Goal: Complete application form

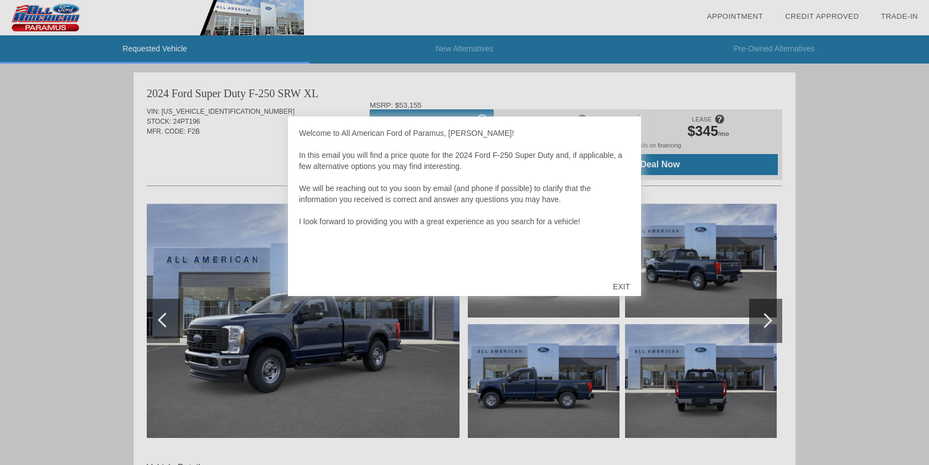
click at [629, 287] on div "EXIT" at bounding box center [621, 286] width 39 height 33
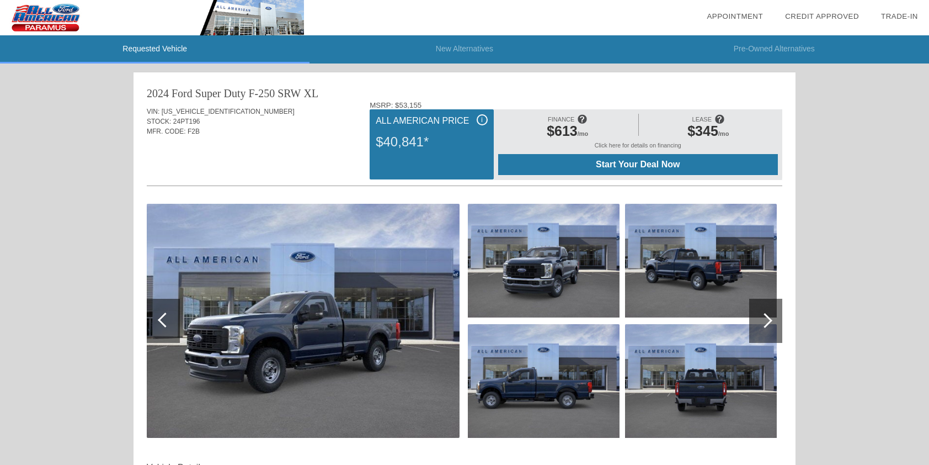
click at [768, 313] on div at bounding box center [765, 321] width 33 height 44
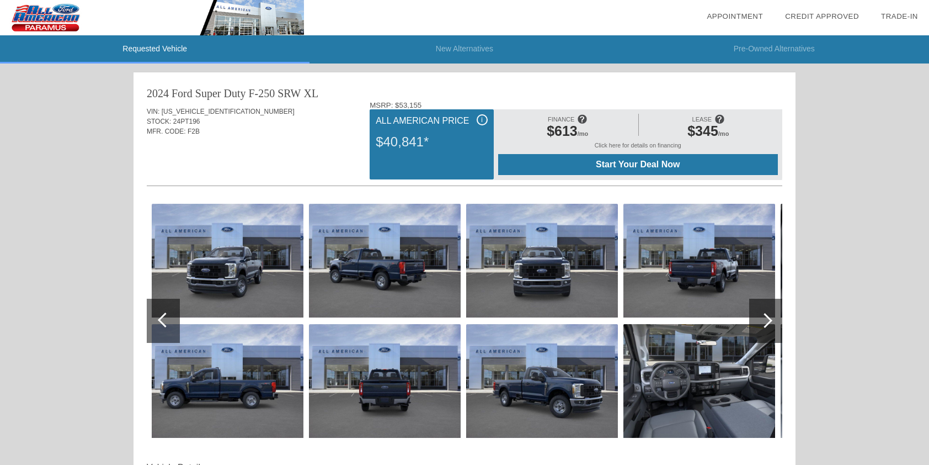
click at [389, 259] on img at bounding box center [385, 261] width 152 height 114
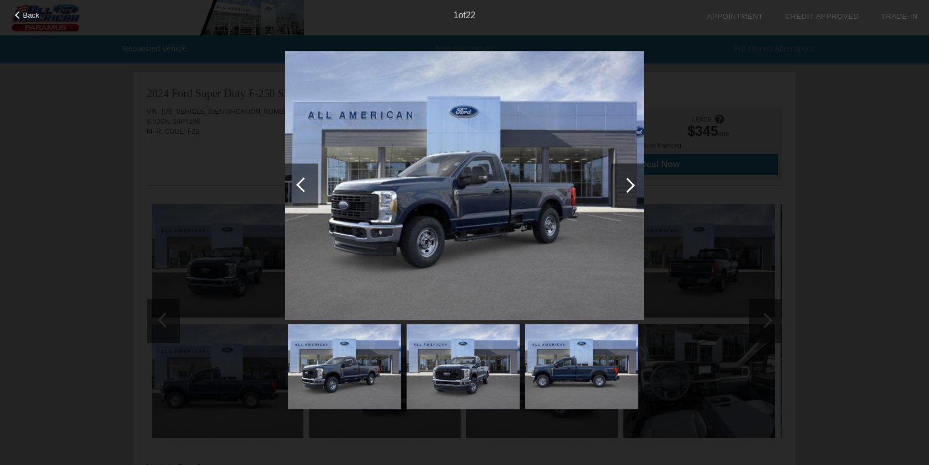
click at [629, 181] on div at bounding box center [627, 185] width 15 height 15
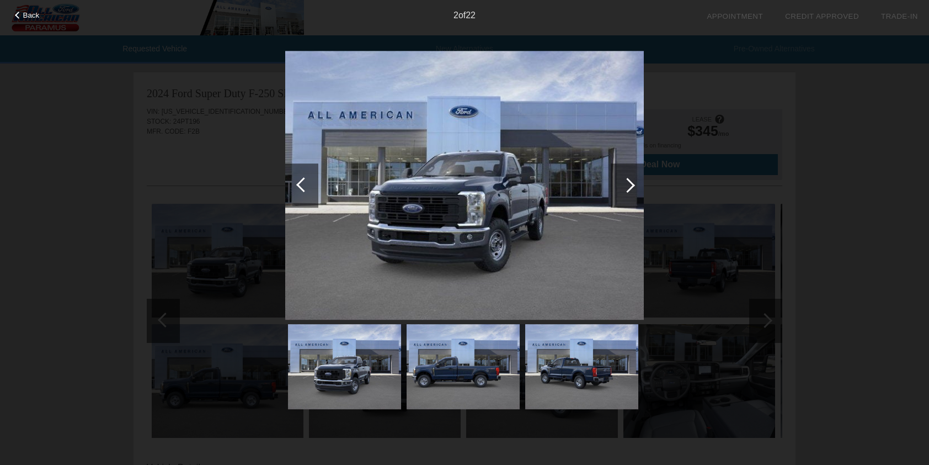
click at [629, 181] on div at bounding box center [627, 185] width 15 height 15
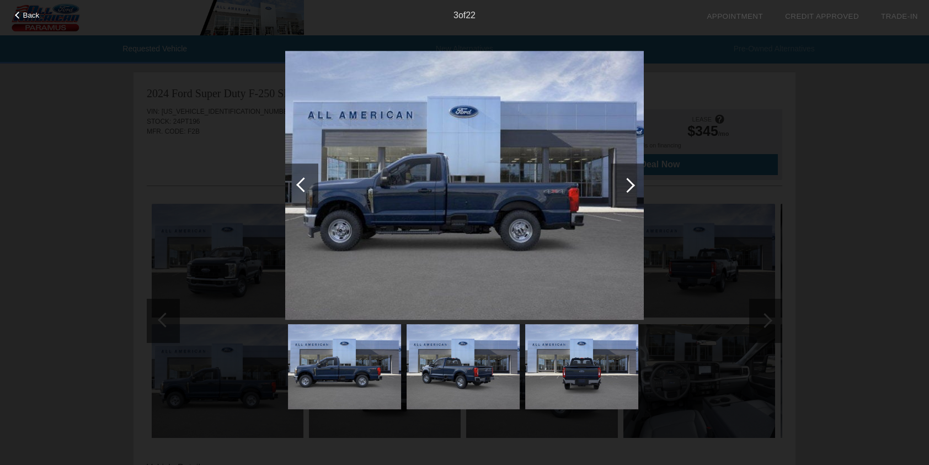
click at [636, 181] on div at bounding box center [627, 185] width 33 height 44
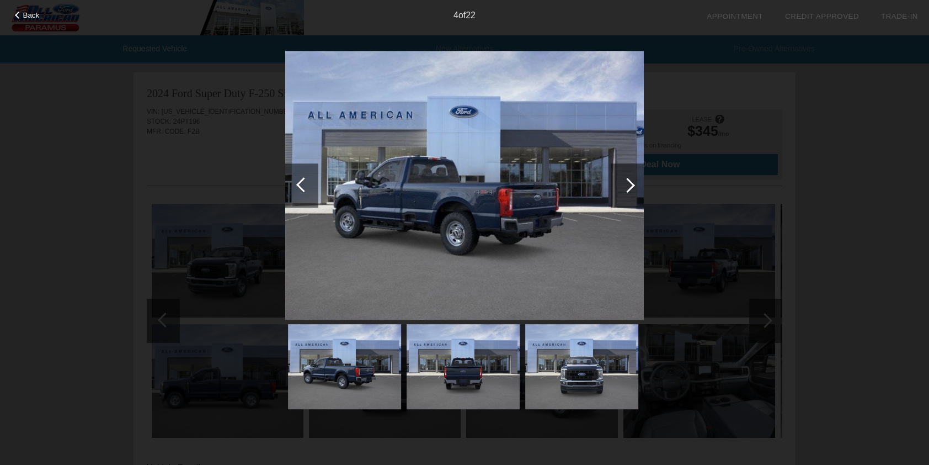
click at [636, 181] on div at bounding box center [627, 185] width 33 height 44
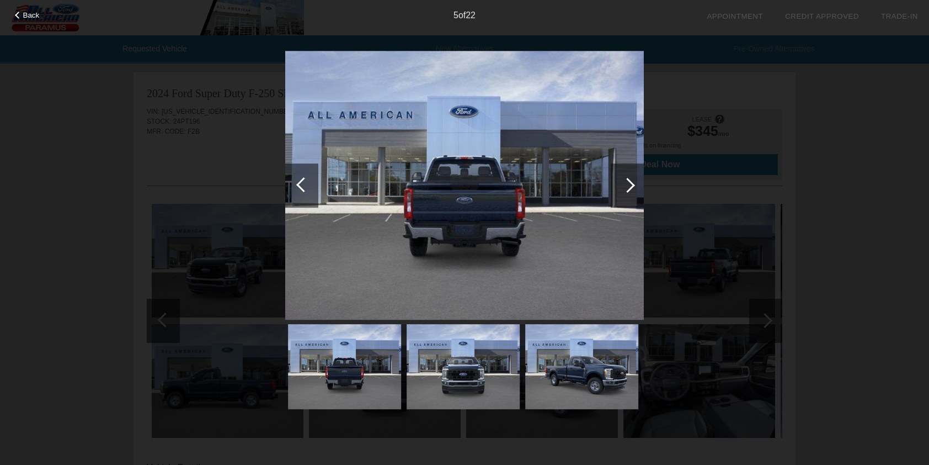
click at [636, 181] on div at bounding box center [627, 185] width 33 height 44
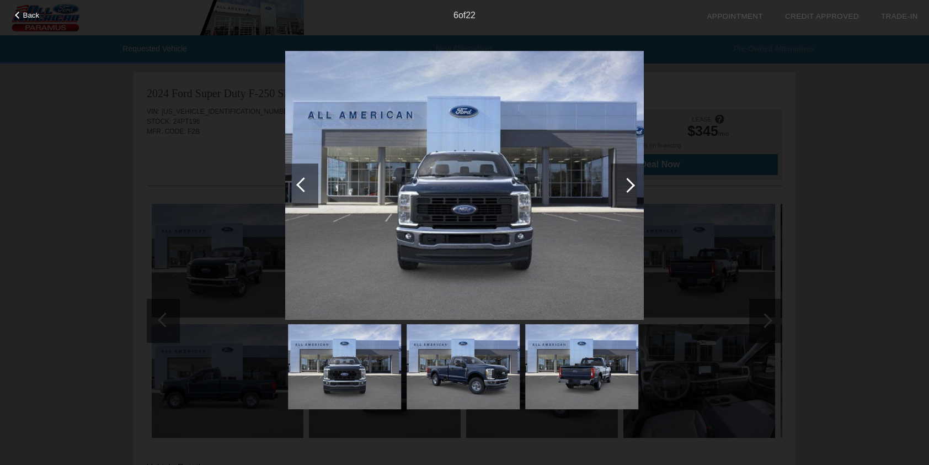
click at [301, 181] on div at bounding box center [303, 184] width 15 height 15
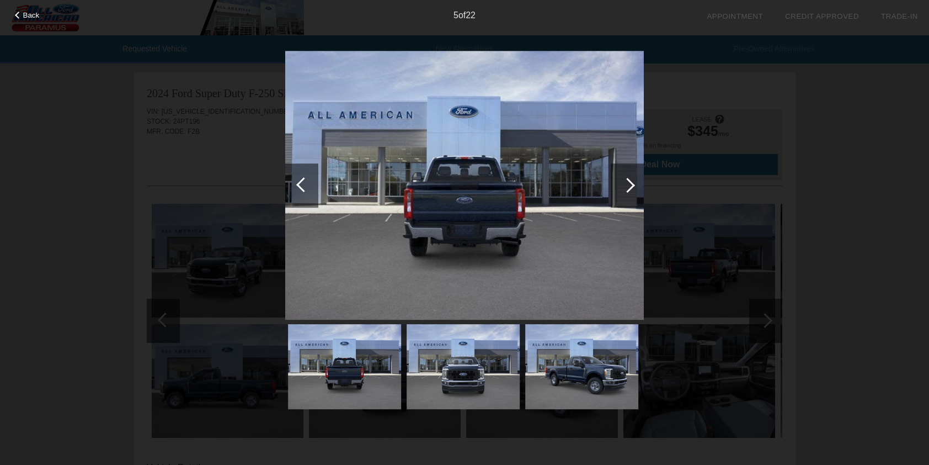
click at [636, 182] on div at bounding box center [627, 185] width 33 height 44
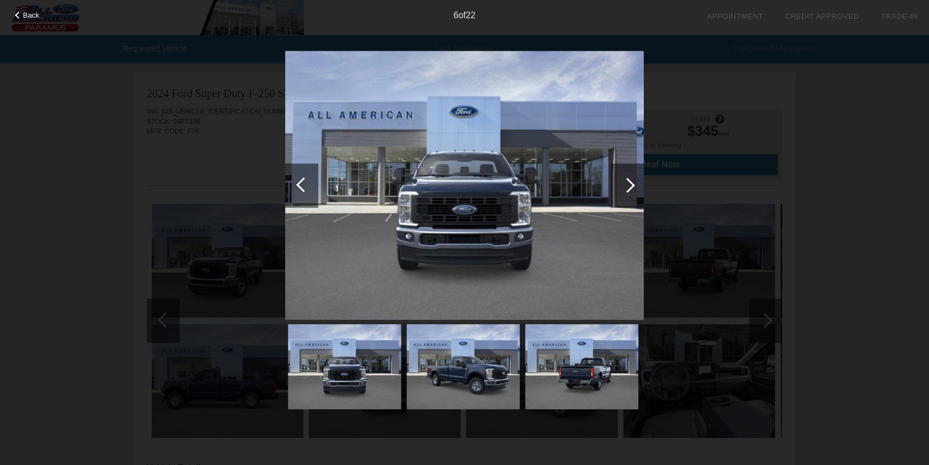
click at [636, 182] on div at bounding box center [627, 185] width 33 height 44
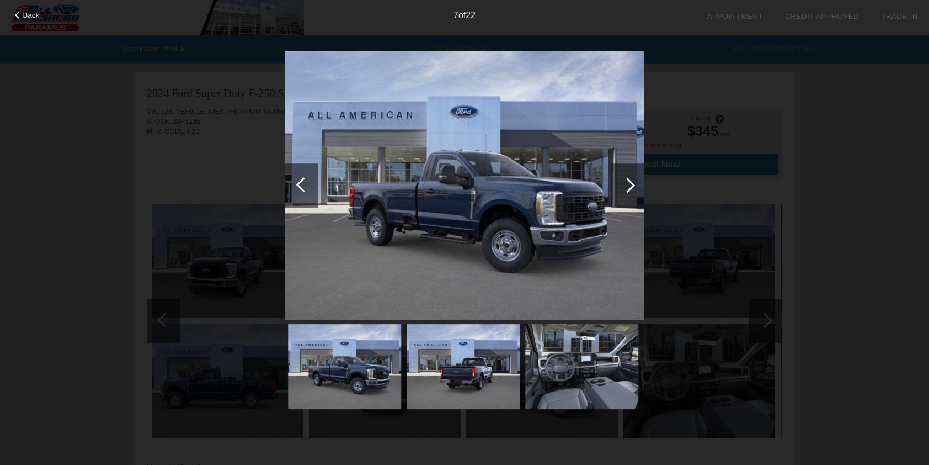
click at [636, 182] on div at bounding box center [627, 185] width 33 height 44
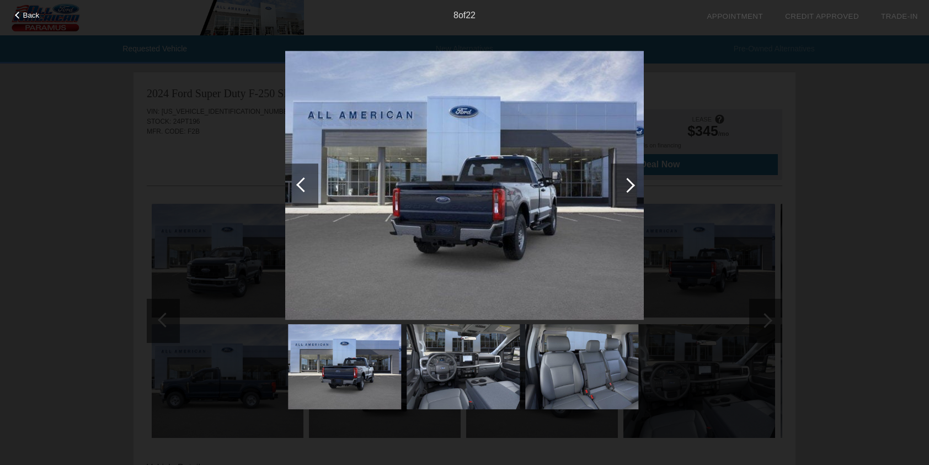
click at [636, 182] on div at bounding box center [627, 185] width 33 height 44
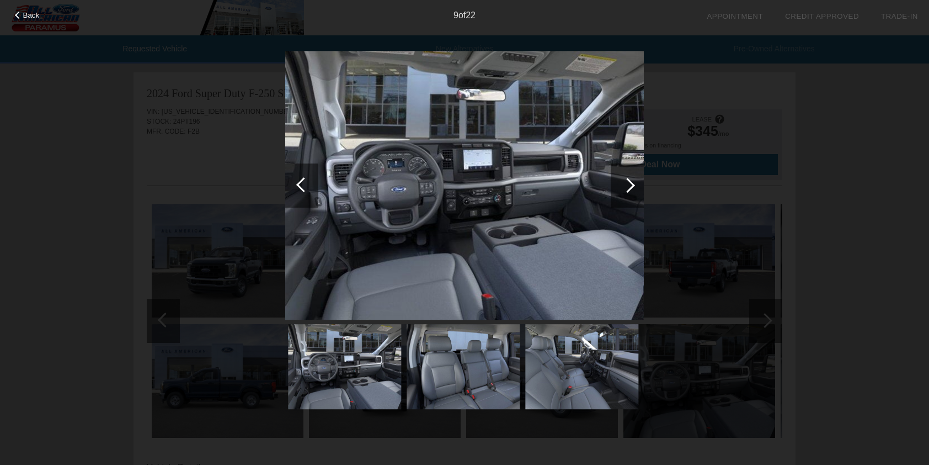
click at [636, 182] on div at bounding box center [627, 185] width 33 height 44
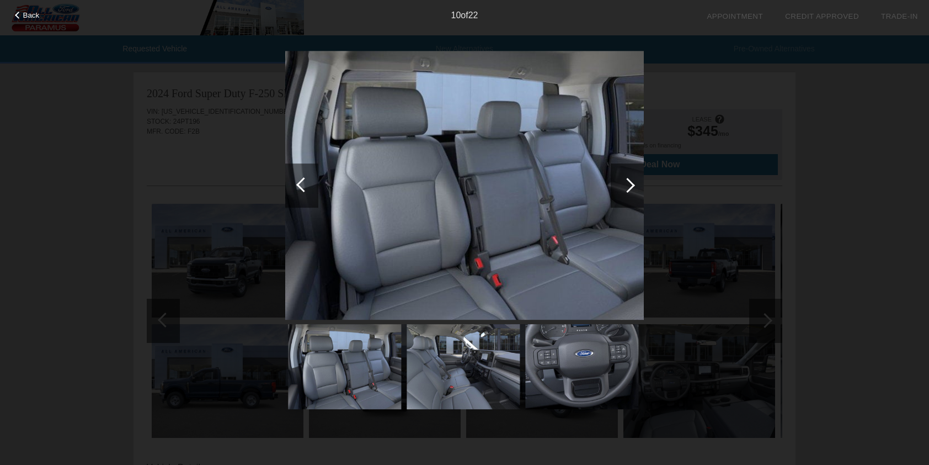
click at [630, 182] on div at bounding box center [627, 185] width 15 height 15
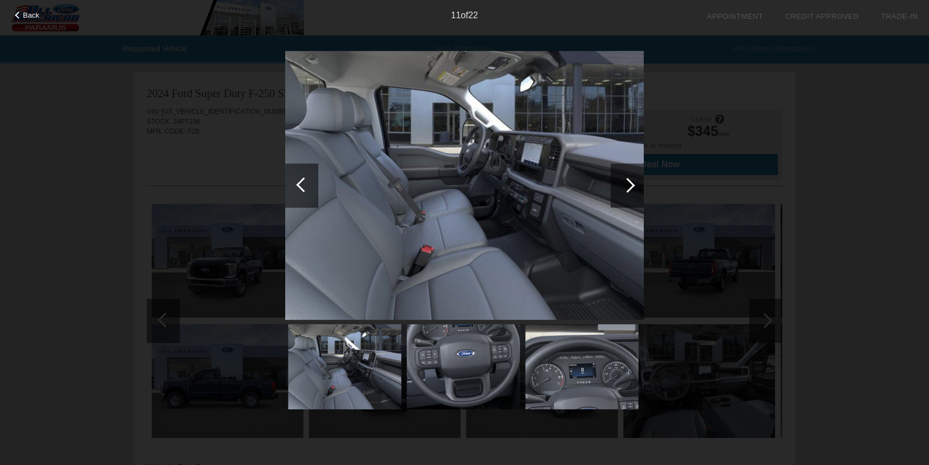
click at [630, 182] on div at bounding box center [627, 185] width 15 height 15
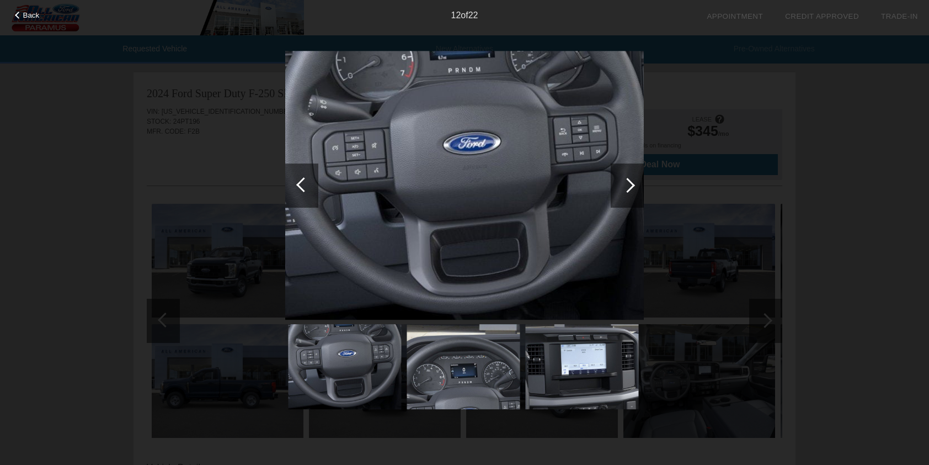
click at [630, 182] on div at bounding box center [627, 185] width 15 height 15
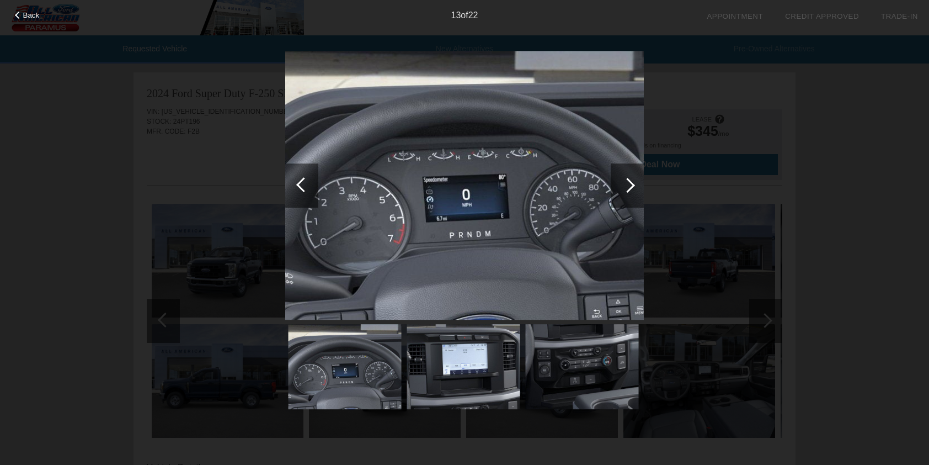
click at [630, 182] on div at bounding box center [627, 185] width 15 height 15
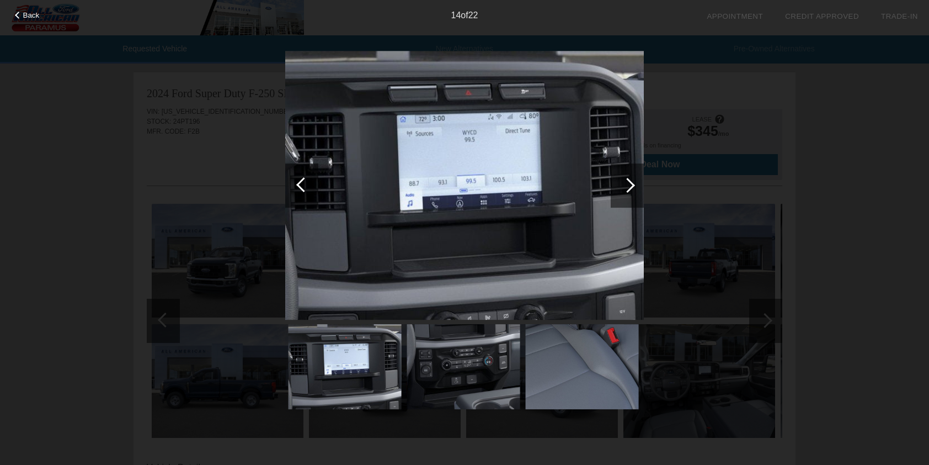
click at [630, 182] on div at bounding box center [627, 185] width 15 height 15
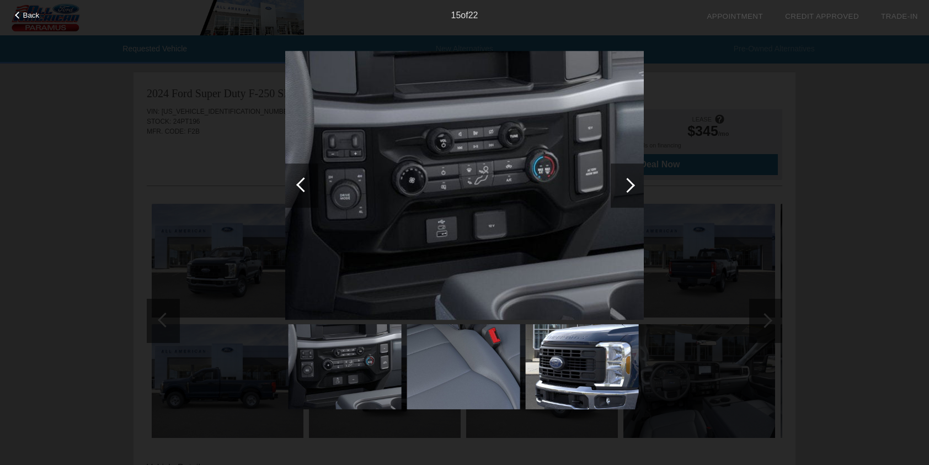
click at [630, 182] on div at bounding box center [627, 185] width 15 height 15
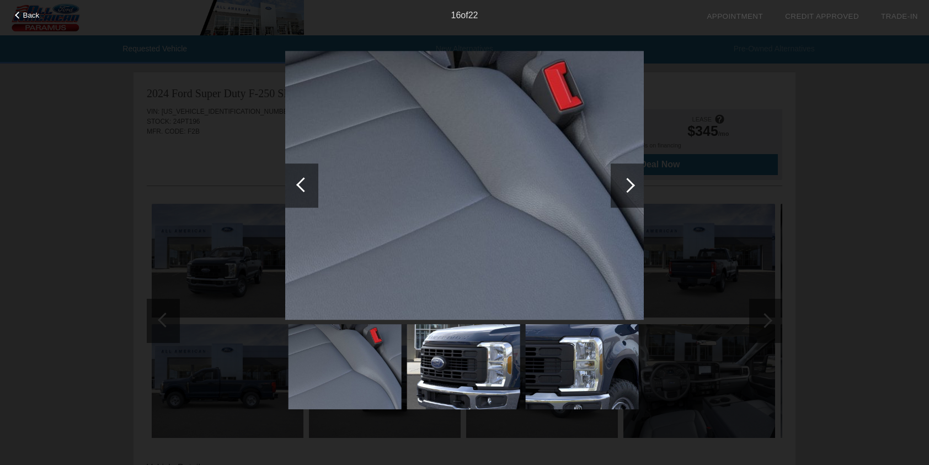
click at [630, 182] on div at bounding box center [627, 185] width 15 height 15
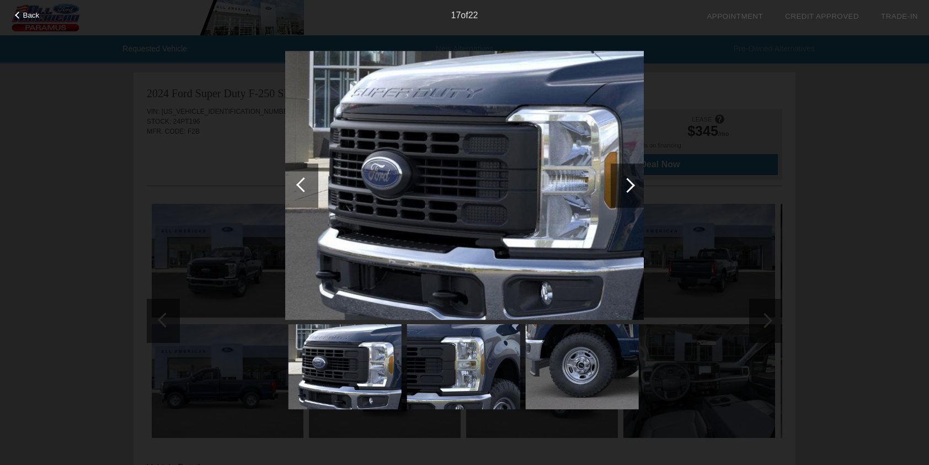
click at [630, 182] on div at bounding box center [627, 185] width 15 height 15
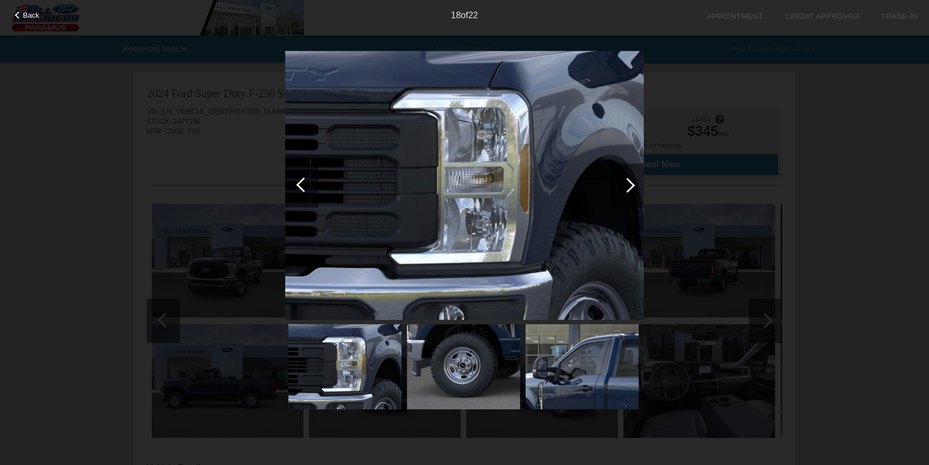
click at [630, 182] on div at bounding box center [627, 185] width 15 height 15
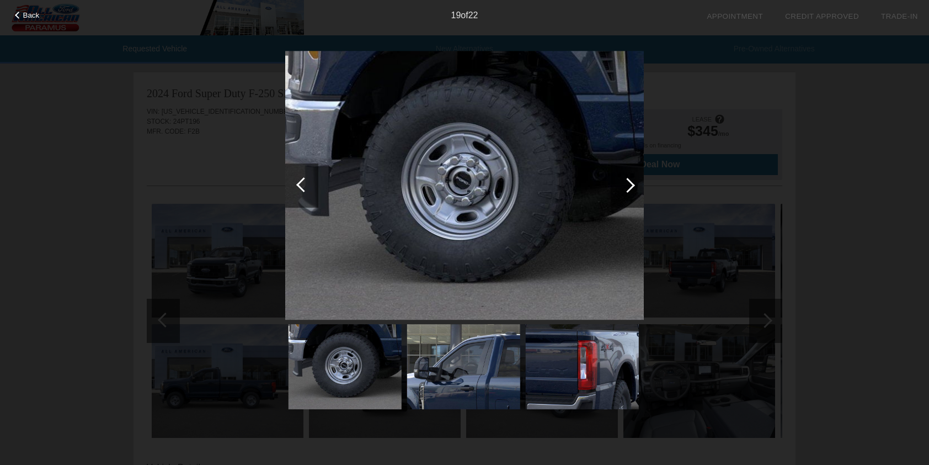
click at [630, 182] on div at bounding box center [627, 185] width 15 height 15
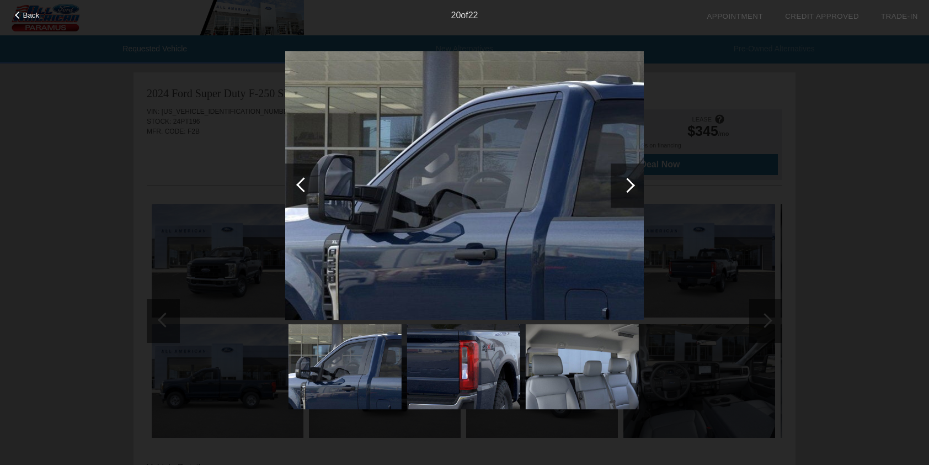
click at [630, 182] on div at bounding box center [627, 185] width 15 height 15
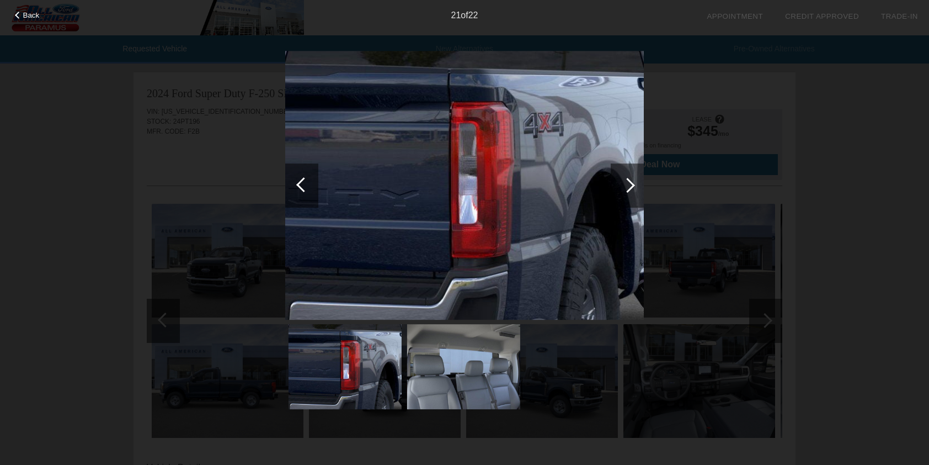
click at [630, 182] on div at bounding box center [627, 185] width 15 height 15
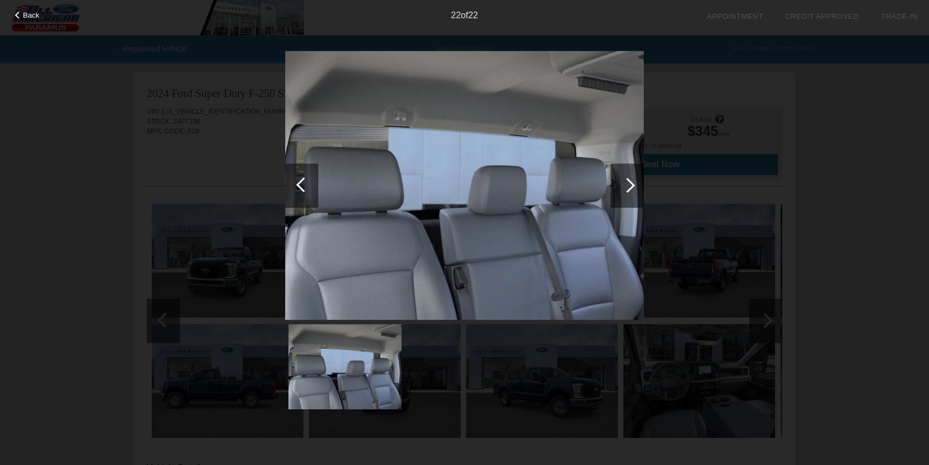
click at [630, 182] on div at bounding box center [627, 185] width 15 height 15
click at [304, 180] on div at bounding box center [303, 184] width 15 height 15
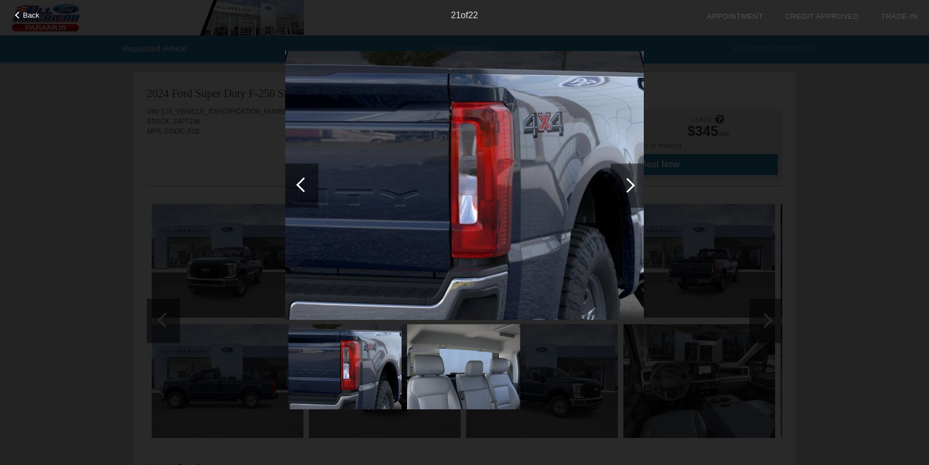
click at [304, 180] on div at bounding box center [303, 184] width 15 height 15
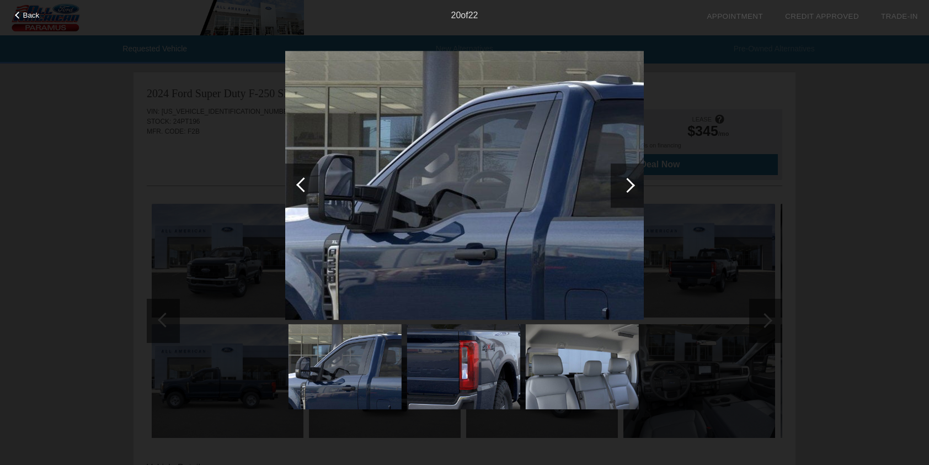
click at [304, 180] on div at bounding box center [303, 184] width 15 height 15
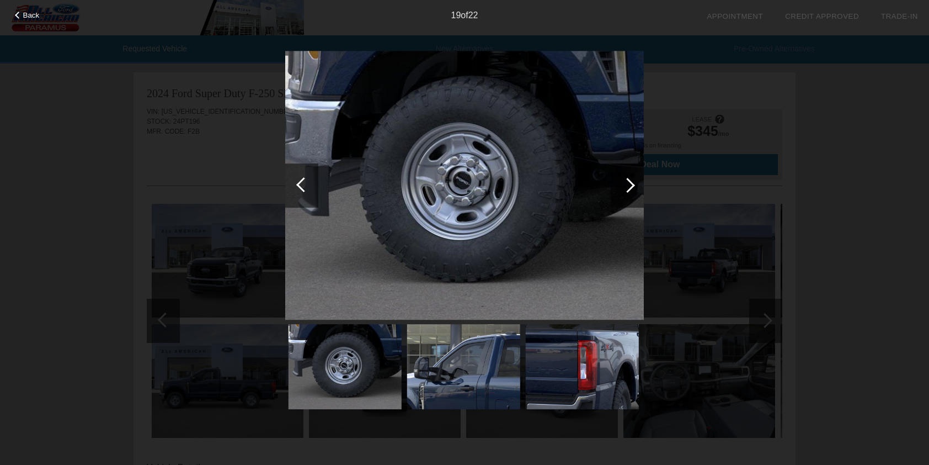
click at [304, 180] on div at bounding box center [303, 184] width 15 height 15
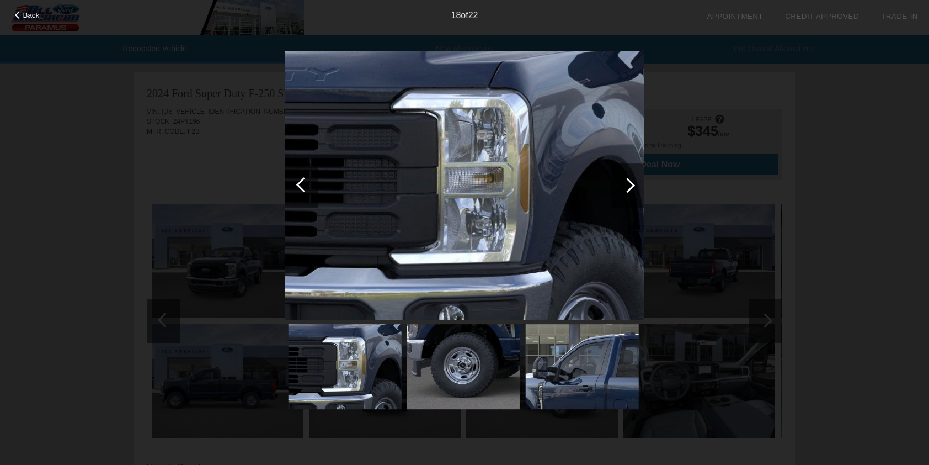
click at [304, 180] on div at bounding box center [303, 184] width 15 height 15
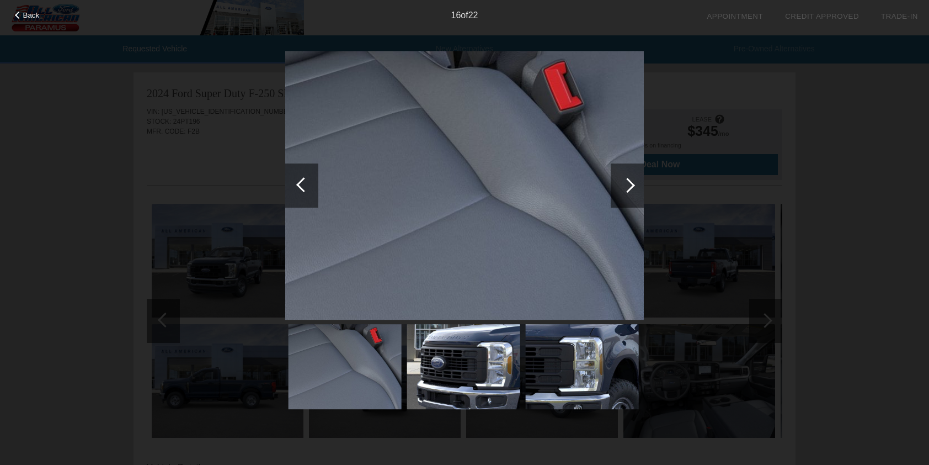
click at [304, 180] on div at bounding box center [303, 184] width 15 height 15
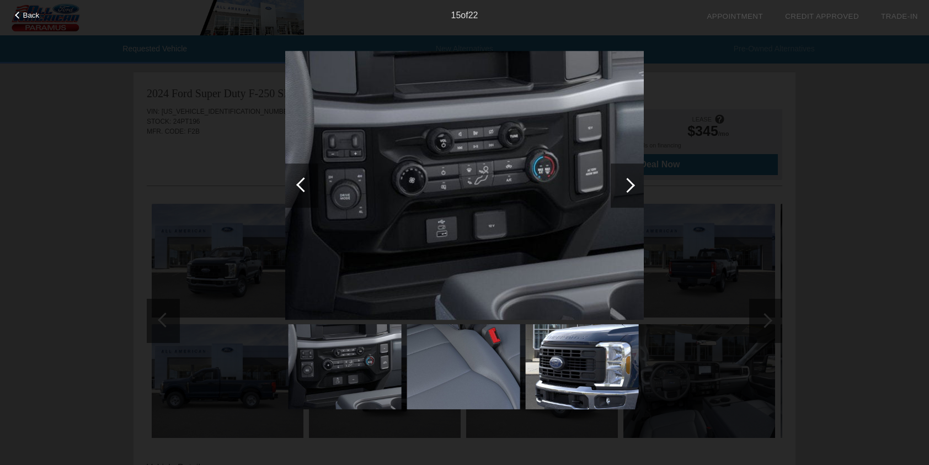
click at [304, 180] on div at bounding box center [303, 184] width 15 height 15
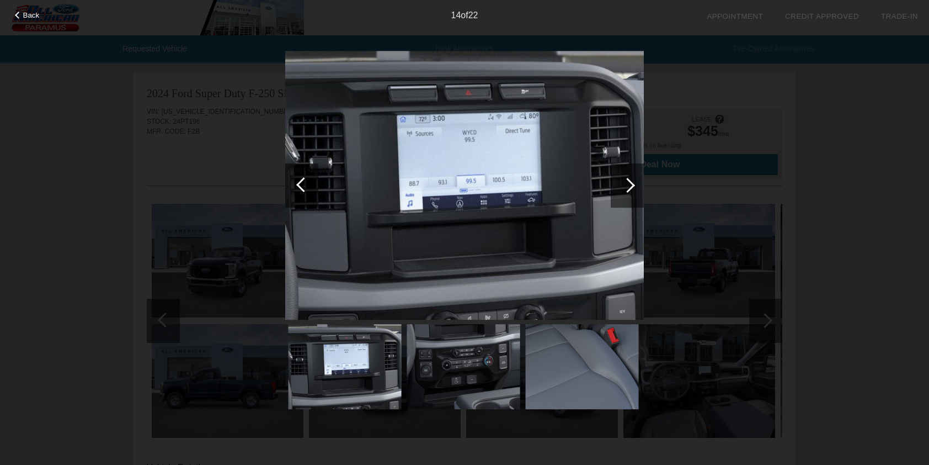
click at [304, 180] on div at bounding box center [303, 184] width 15 height 15
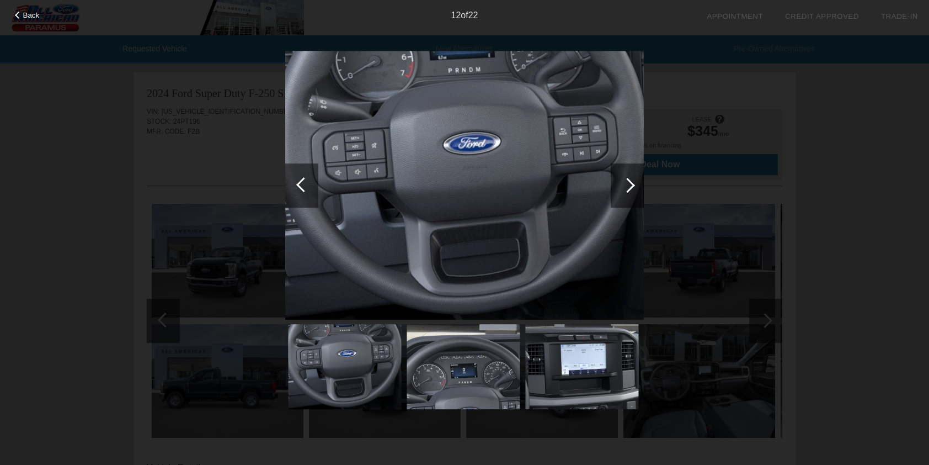
click at [304, 180] on div at bounding box center [303, 184] width 15 height 15
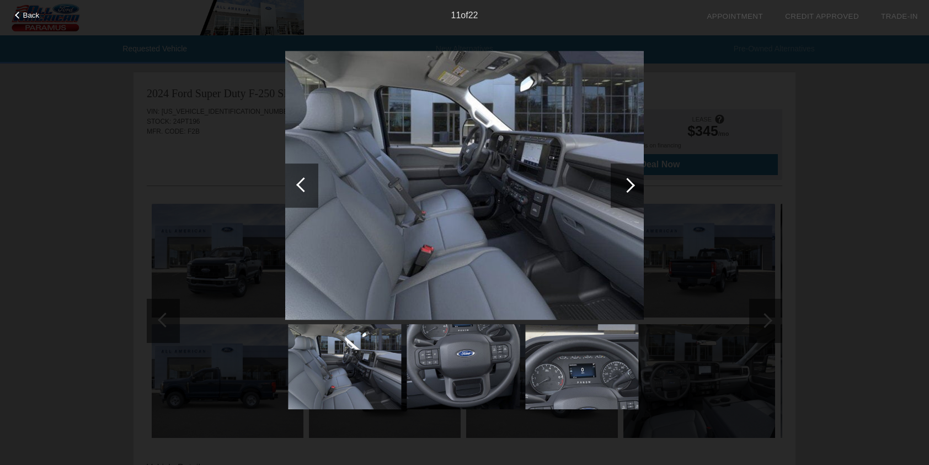
click at [304, 180] on div at bounding box center [303, 184] width 15 height 15
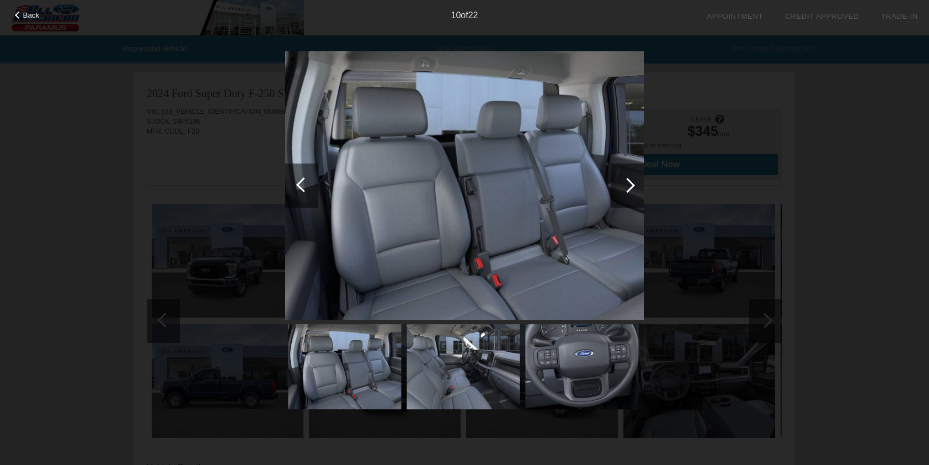
click at [304, 180] on div at bounding box center [303, 184] width 15 height 15
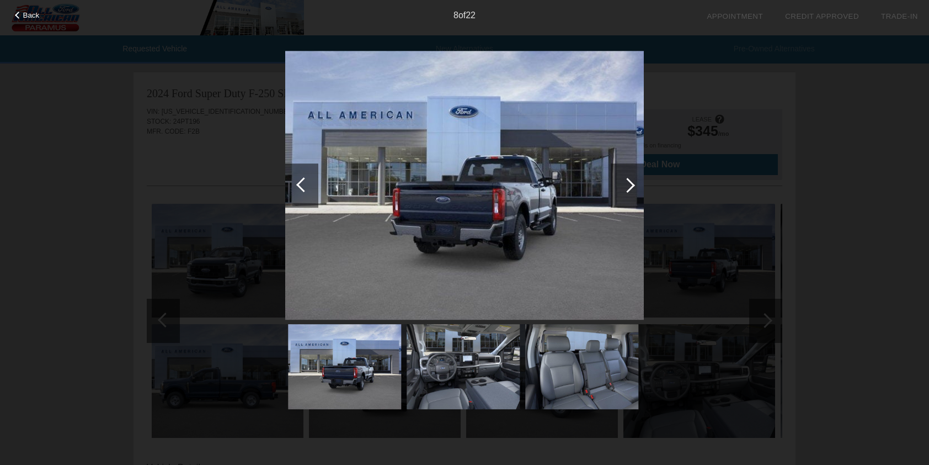
click at [304, 180] on div at bounding box center [303, 184] width 15 height 15
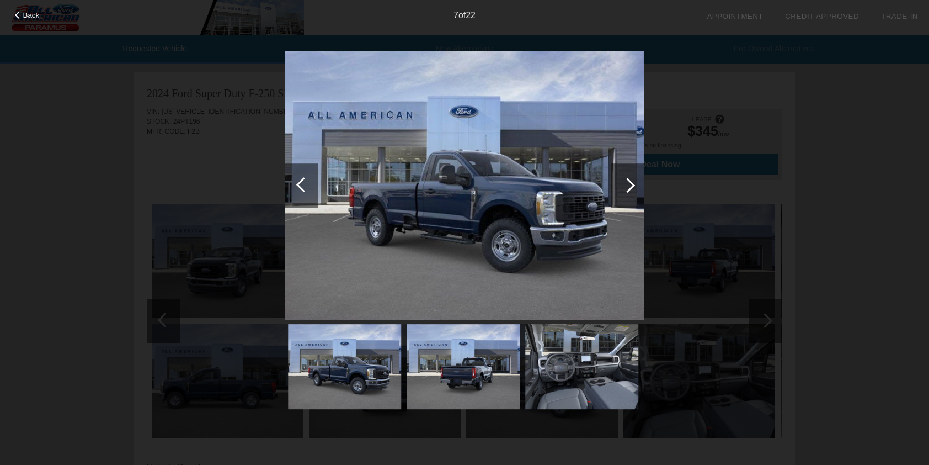
click at [304, 180] on div at bounding box center [303, 184] width 15 height 15
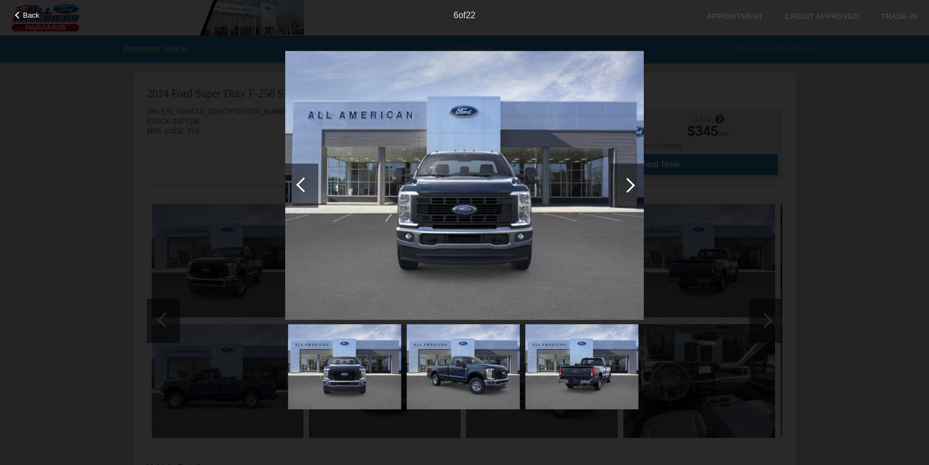
click at [304, 180] on div at bounding box center [303, 184] width 15 height 15
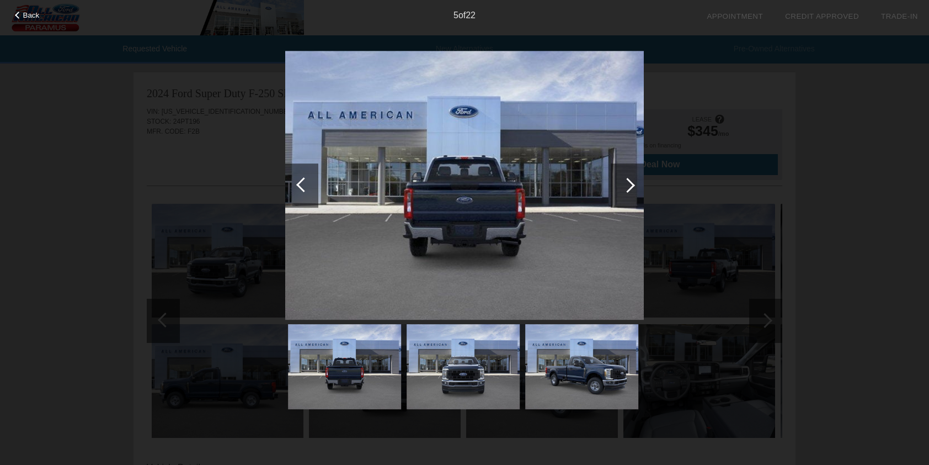
click at [304, 180] on div at bounding box center [303, 184] width 15 height 15
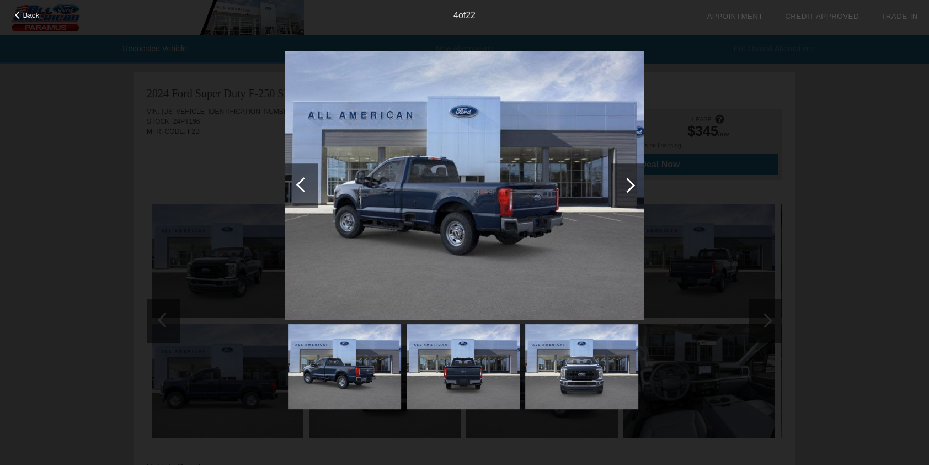
click at [304, 180] on div at bounding box center [303, 184] width 15 height 15
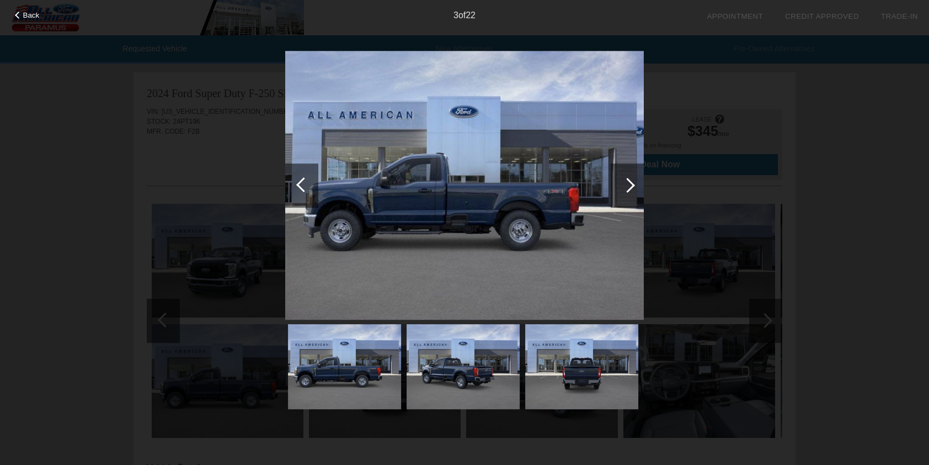
click at [304, 180] on div at bounding box center [303, 184] width 15 height 15
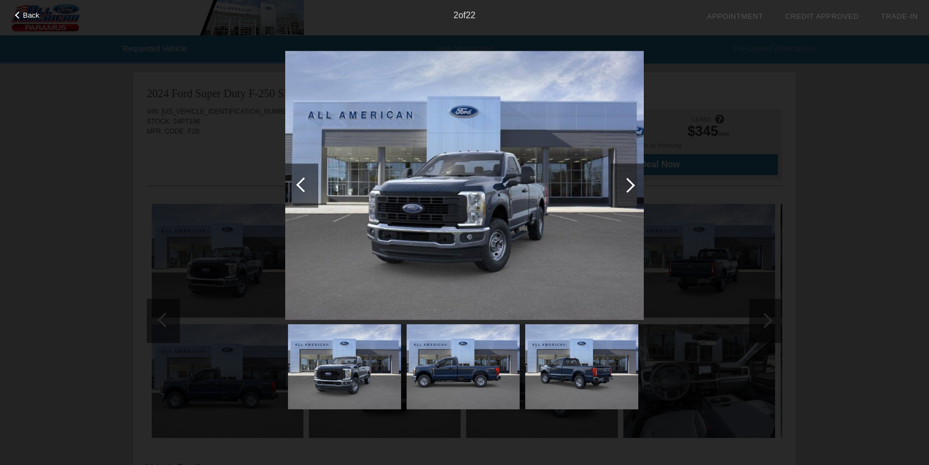
click at [304, 180] on div at bounding box center [303, 184] width 15 height 15
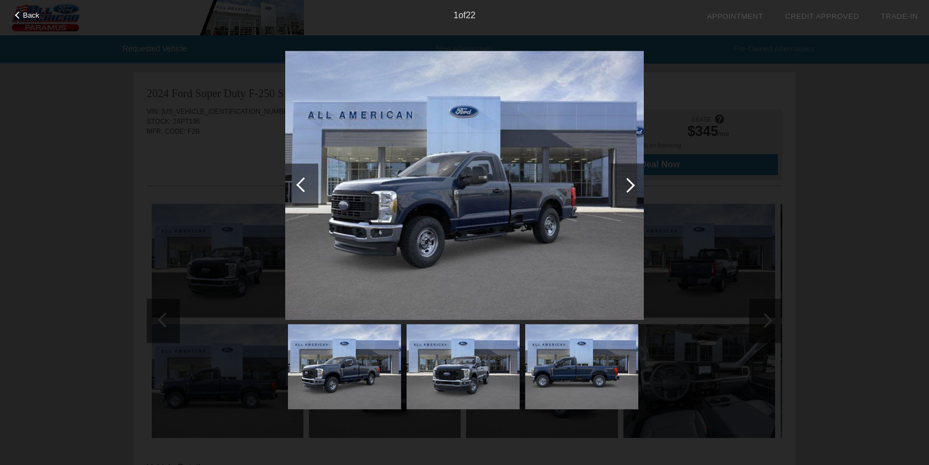
click at [304, 180] on div at bounding box center [303, 184] width 15 height 15
click at [298, 182] on div at bounding box center [303, 184] width 15 height 15
click at [840, 157] on div "Back 1 of 22" at bounding box center [464, 232] width 929 height 465
click at [817, 68] on div "Back 1 of 22" at bounding box center [464, 232] width 929 height 465
click at [564, 141] on img at bounding box center [464, 185] width 359 height 269
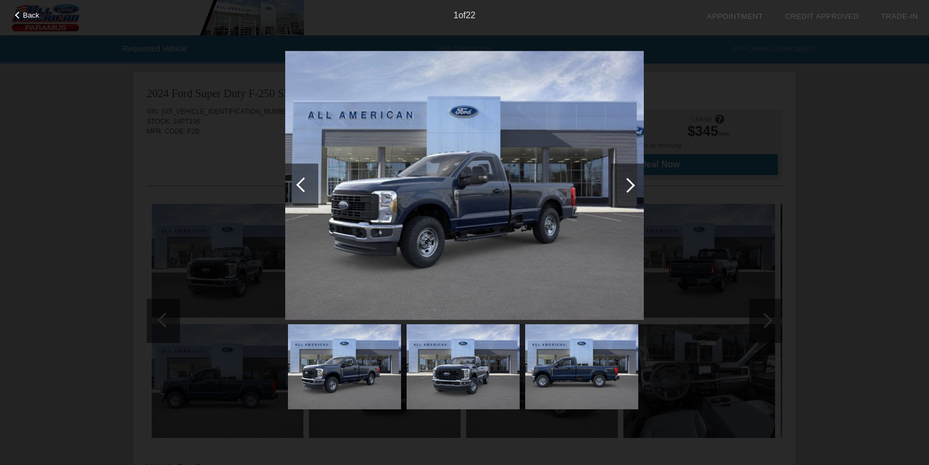
drag, startPoint x: 606, startPoint y: 121, endPoint x: 776, endPoint y: 96, distance: 171.8
click at [776, 96] on div "Back 1 of 22" at bounding box center [464, 232] width 929 height 465
